Goal: Information Seeking & Learning: Learn about a topic

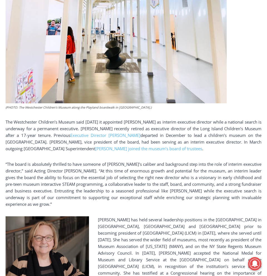
scroll to position [306, 0]
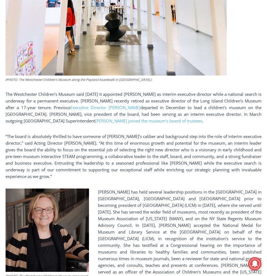
click at [172, 160] on p "“The board is absolutely thrilled to have someone of [PERSON_NAME]’s caliber an…" at bounding box center [134, 156] width 256 height 47
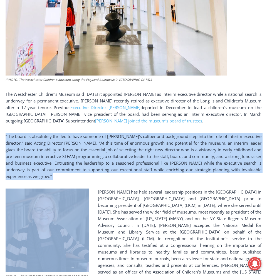
click at [172, 160] on p "“The board is absolutely thrilled to have someone of [PERSON_NAME]’s caliber an…" at bounding box center [134, 156] width 256 height 47
drag, startPoint x: 172, startPoint y: 160, endPoint x: 169, endPoint y: 161, distance: 3.7
click at [169, 161] on p "“The board is absolutely thrilled to have someone of [PERSON_NAME]’s caliber an…" at bounding box center [134, 156] width 256 height 47
click at [157, 170] on p "“The board is absolutely thrilled to have someone of [PERSON_NAME]’s caliber an…" at bounding box center [134, 156] width 256 height 47
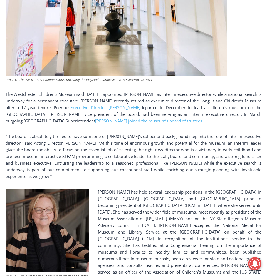
click at [152, 170] on p "“The board is absolutely thrilled to have someone of [PERSON_NAME]’s caliber an…" at bounding box center [134, 156] width 256 height 47
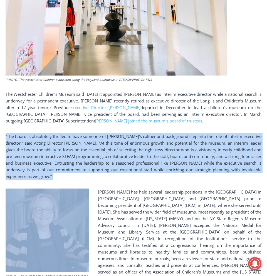
click at [152, 170] on p "“The board is absolutely thrilled to have someone of [PERSON_NAME]’s caliber an…" at bounding box center [134, 156] width 256 height 47
drag, startPoint x: 152, startPoint y: 170, endPoint x: 140, endPoint y: 175, distance: 12.3
click at [142, 175] on p "“The board is absolutely thrilled to have someone of [PERSON_NAME]’s caliber an…" at bounding box center [134, 156] width 256 height 47
click at [130, 178] on p "“The board is absolutely thrilled to have someone of [PERSON_NAME]’s caliber an…" at bounding box center [134, 156] width 256 height 47
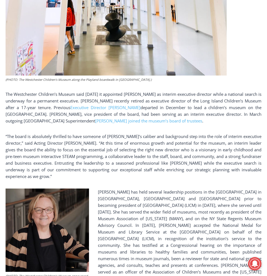
click at [61, 164] on p "“The board is absolutely thrilled to have someone of [PERSON_NAME]’s caliber an…" at bounding box center [134, 156] width 256 height 47
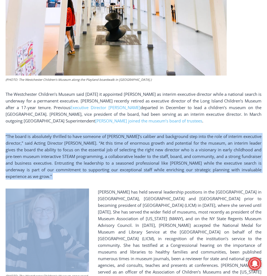
click at [61, 164] on p "“The board is absolutely thrilled to have someone of [PERSON_NAME]’s caliber an…" at bounding box center [134, 156] width 256 height 47
drag, startPoint x: 61, startPoint y: 164, endPoint x: 54, endPoint y: 166, distance: 6.9
click at [61, 164] on p "“The board is absolutely thrilled to have someone of [PERSON_NAME]’s caliber an…" at bounding box center [134, 156] width 256 height 47
click at [50, 165] on p "“The board is absolutely thrilled to have someone of [PERSON_NAME]’s caliber an…" at bounding box center [134, 156] width 256 height 47
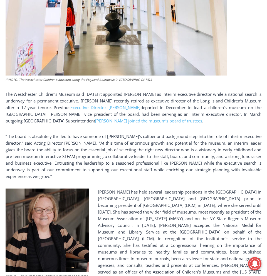
click at [41, 165] on p "“The board is absolutely thrilled to have someone of [PERSON_NAME]’s caliber an…" at bounding box center [134, 156] width 256 height 47
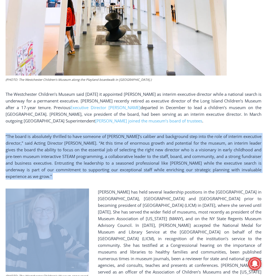
click at [41, 165] on p "“The board is absolutely thrilled to have someone of [PERSON_NAME]’s caliber an…" at bounding box center [134, 156] width 256 height 47
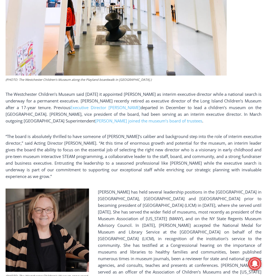
scroll to position [333, 0]
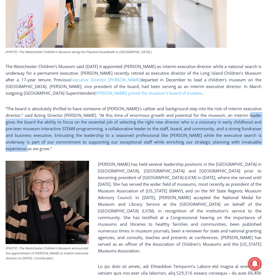
drag, startPoint x: 117, startPoint y: 152, endPoint x: -1, endPoint y: 125, distance: 121.3
click at [229, 141] on p "“The board is absolutely thrilled to have someone of [PERSON_NAME]’s caliber an…" at bounding box center [134, 128] width 256 height 47
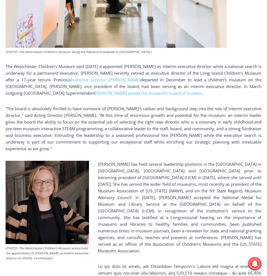
click at [144, 138] on p "“The board is absolutely thrilled to have someone of [PERSON_NAME]’s caliber an…" at bounding box center [134, 128] width 256 height 47
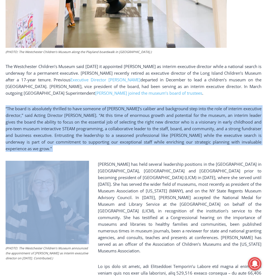
click at [144, 138] on p "“The board is absolutely thrilled to have someone of [PERSON_NAME]’s caliber an…" at bounding box center [134, 128] width 256 height 47
click at [224, 146] on p "“The board is absolutely thrilled to have someone of [PERSON_NAME]’s caliber an…" at bounding box center [134, 128] width 256 height 47
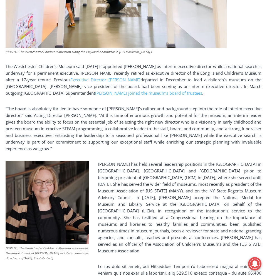
scroll to position [361, 0]
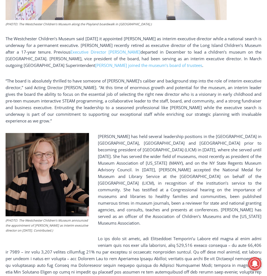
click at [224, 146] on p "[PERSON_NAME] has held several leadership positions in the [GEOGRAPHIC_DATA] in…" at bounding box center [134, 179] width 256 height 93
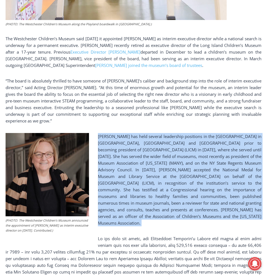
drag, startPoint x: 224, startPoint y: 146, endPoint x: 195, endPoint y: 179, distance: 44.5
click at [195, 179] on p "[PERSON_NAME] has held several leadership positions in the [GEOGRAPHIC_DATA] in…" at bounding box center [134, 179] width 256 height 93
click at [173, 170] on p "[PERSON_NAME] has held several leadership positions in the [GEOGRAPHIC_DATA] in…" at bounding box center [134, 179] width 256 height 93
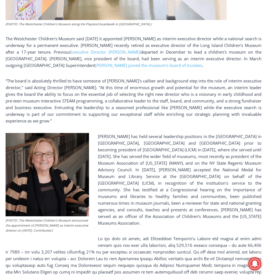
scroll to position [389, 0]
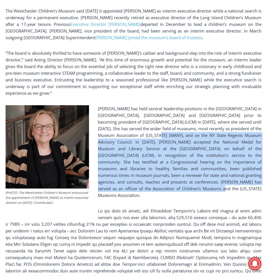
drag, startPoint x: 155, startPoint y: 190, endPoint x: 143, endPoint y: 137, distance: 54.7
click at [143, 137] on p "[PERSON_NAME] has held several leadership positions in the [GEOGRAPHIC_DATA] in…" at bounding box center [134, 151] width 256 height 93
drag, startPoint x: 143, startPoint y: 137, endPoint x: 157, endPoint y: 180, distance: 44.8
click at [150, 162] on p "[PERSON_NAME] has held several leadership positions in the [GEOGRAPHIC_DATA] in…" at bounding box center [134, 151] width 256 height 93
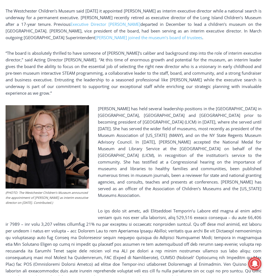
click at [173, 210] on p at bounding box center [134, 244] width 256 height 73
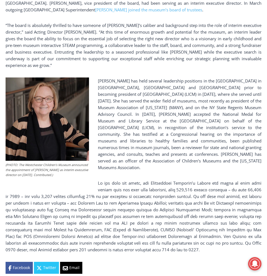
scroll to position [445, 0]
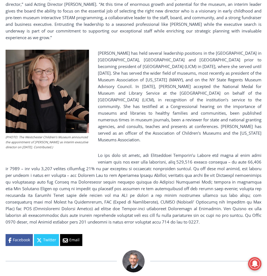
click at [152, 152] on p at bounding box center [134, 188] width 256 height 73
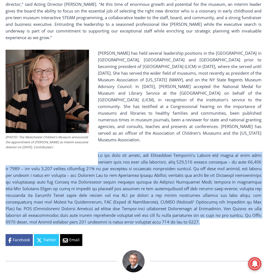
click at [152, 152] on p at bounding box center [134, 188] width 256 height 73
drag, startPoint x: 152, startPoint y: 147, endPoint x: 152, endPoint y: 188, distance: 40.8
click at [152, 188] on p at bounding box center [134, 188] width 256 height 73
click at [143, 181] on p at bounding box center [134, 188] width 256 height 73
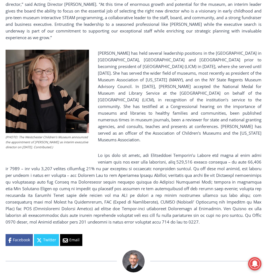
scroll to position [472, 0]
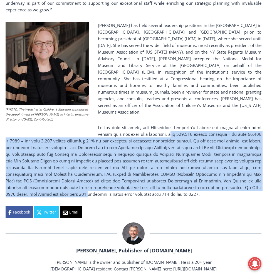
drag, startPoint x: 170, startPoint y: 129, endPoint x: 195, endPoint y: 185, distance: 61.7
click at [195, 185] on p at bounding box center [134, 160] width 256 height 73
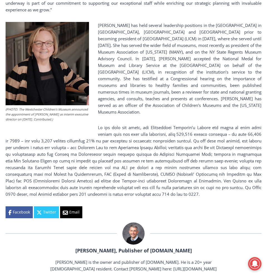
drag, startPoint x: 195, startPoint y: 185, endPoint x: 213, endPoint y: 183, distance: 18.3
click at [198, 194] on p at bounding box center [134, 160] width 256 height 73
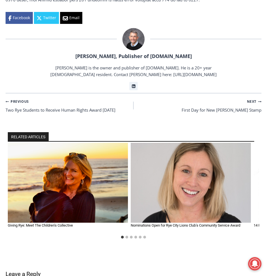
scroll to position [500, 0]
